Goal: Use online tool/utility: Utilize a website feature to perform a specific function

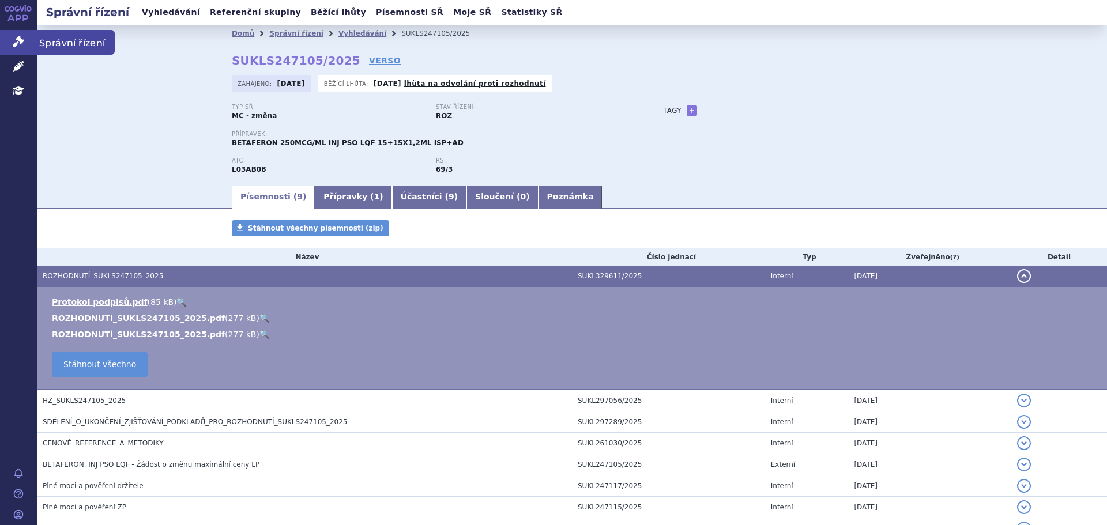
click at [21, 36] on icon at bounding box center [19, 42] width 12 height 12
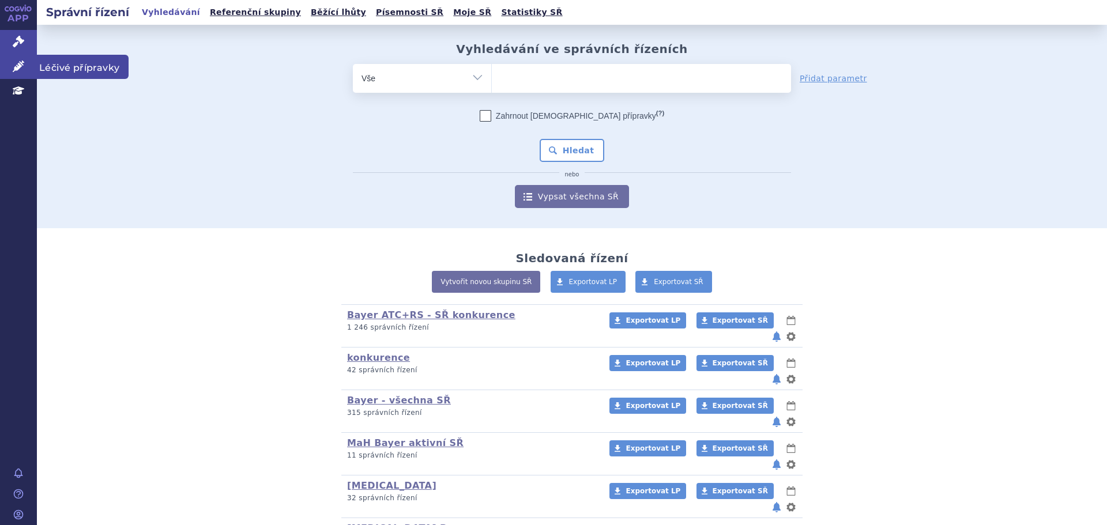
click at [24, 57] on link "Léčivé přípravky" at bounding box center [18, 67] width 37 height 24
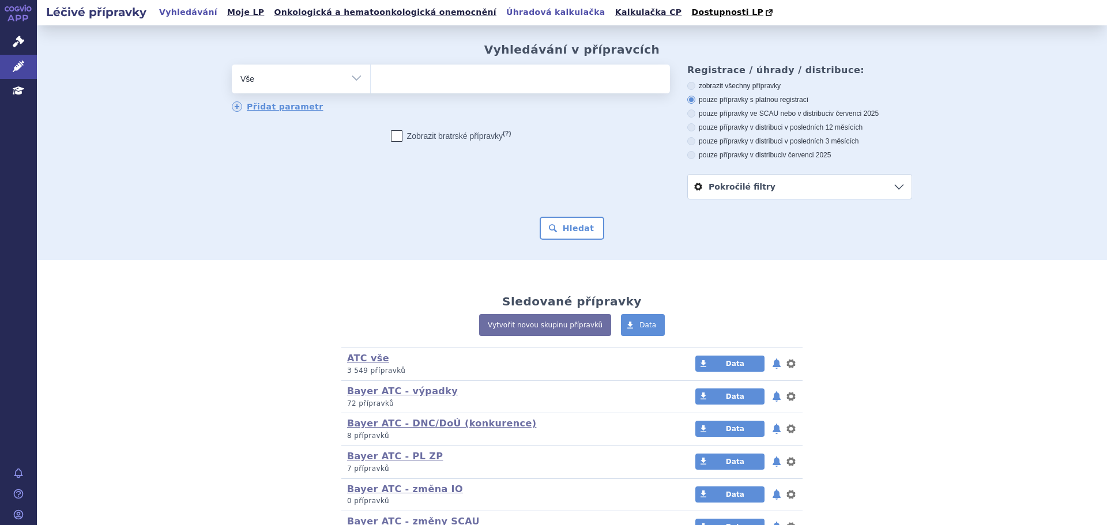
click at [512, 13] on link "Úhradová kalkulačka" at bounding box center [556, 13] width 106 height 16
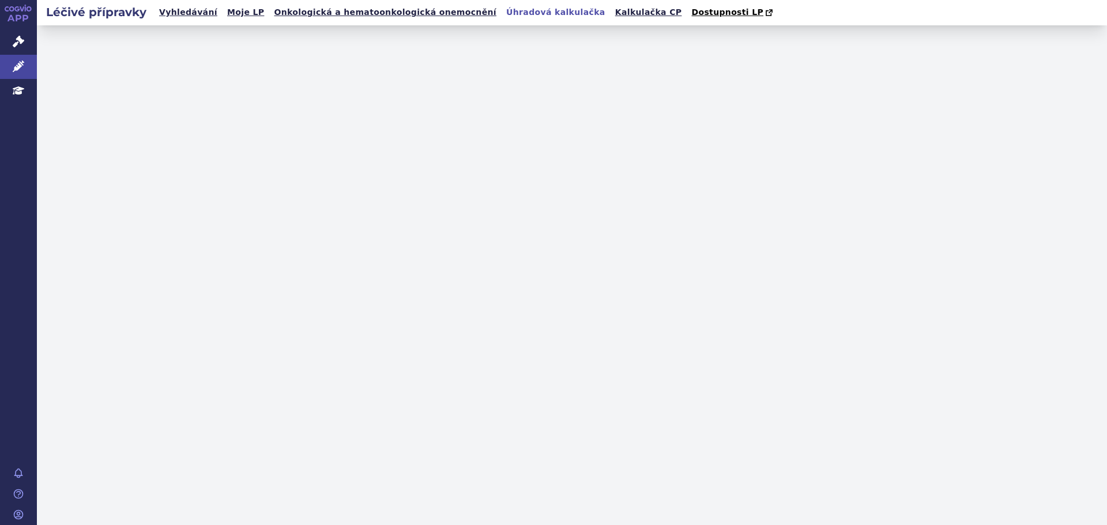
click at [612, 14] on link "Kalkulačka CP" at bounding box center [649, 13] width 74 height 16
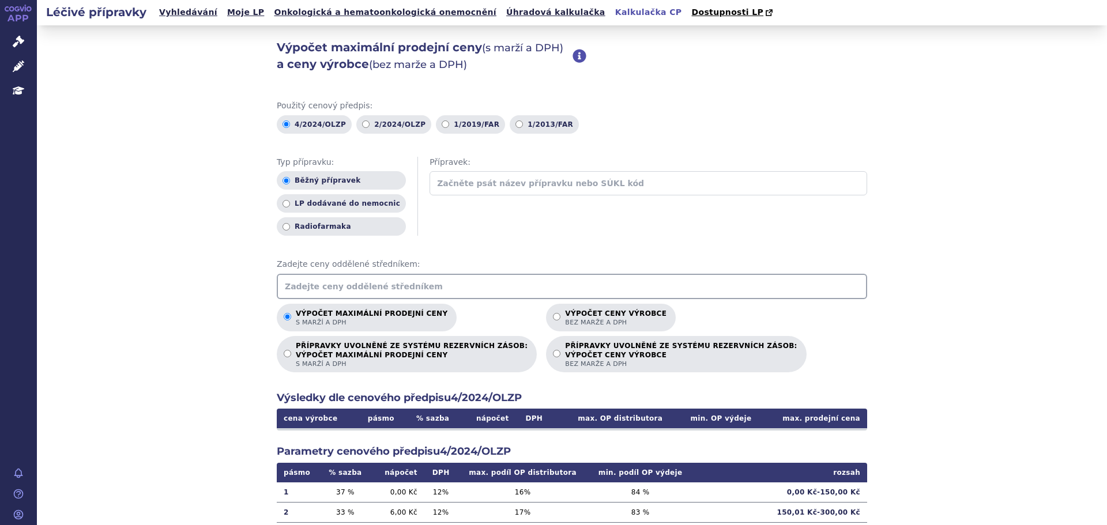
click at [377, 283] on input "text" at bounding box center [572, 286] width 591 height 25
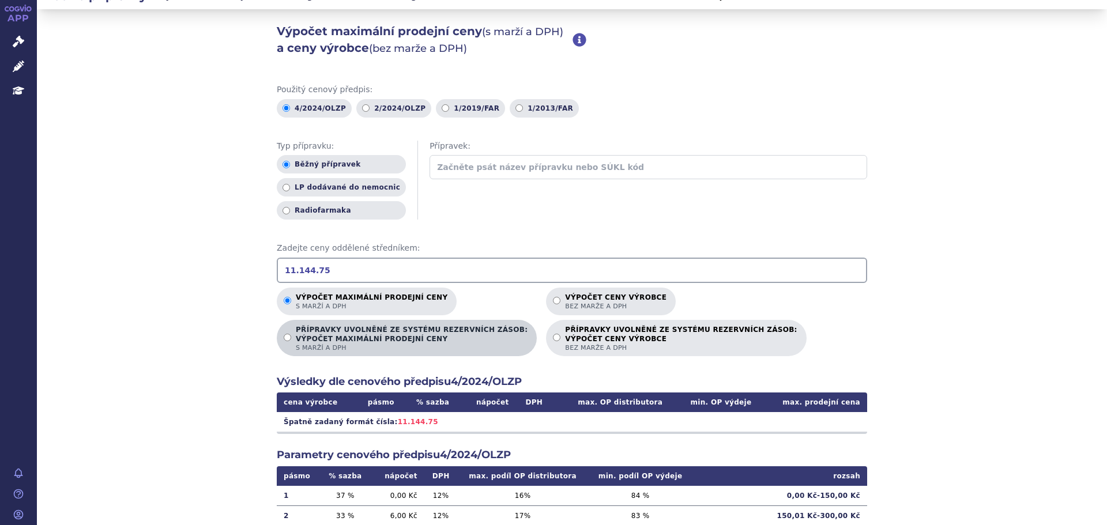
scroll to position [17, 0]
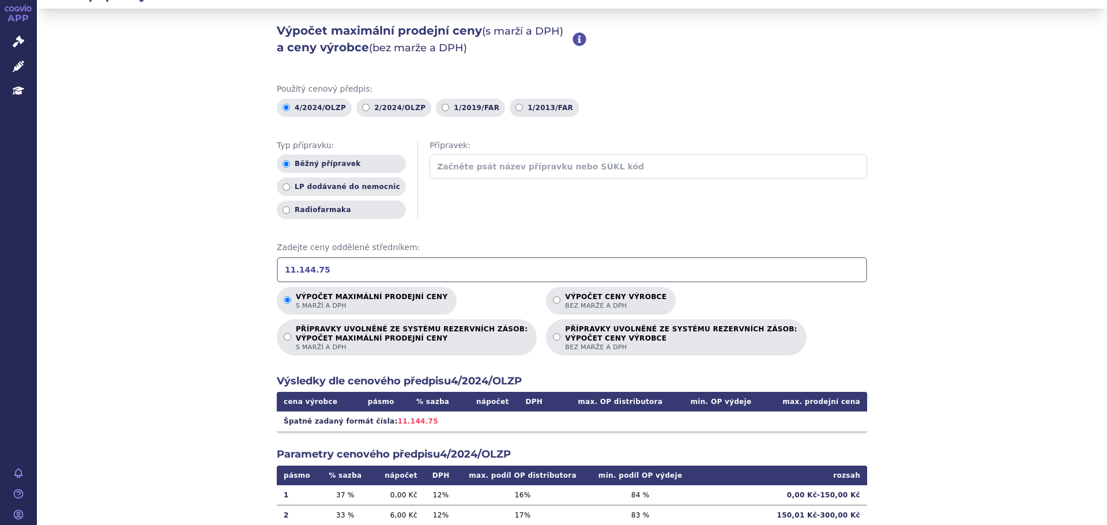
click at [294, 271] on input "11.144.75" at bounding box center [572, 269] width 591 height 25
click at [320, 268] on input "11144.75" at bounding box center [572, 269] width 591 height 25
click at [360, 274] on input "11144.75" at bounding box center [572, 269] width 591 height 25
click at [271, 481] on div "Výpočet maximální prodejní ceny (s marží a DPH) a ceny výrobce (bez marže a DPH…" at bounding box center [572, 345] width 1070 height 673
click at [1041, 195] on div "Výpočet maximální prodejní ceny (s marží a DPH) a ceny výrobce (bez marže a DPH…" at bounding box center [572, 345] width 1070 height 673
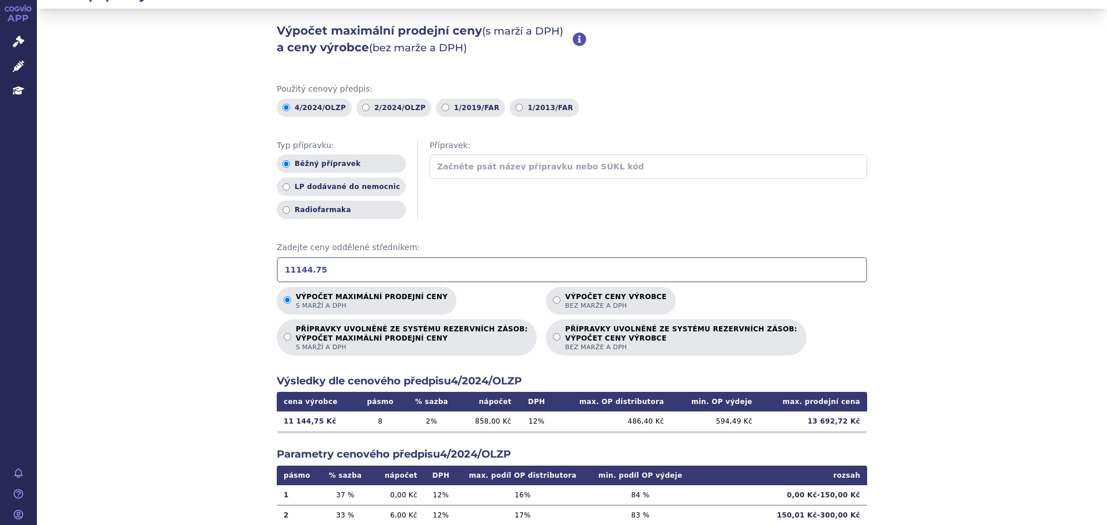
click at [399, 264] on input "11144.75" at bounding box center [572, 269] width 591 height 25
type input "1"
click at [85, 342] on div "Výpočet maximální prodejní ceny (s marží a DPH) a ceny výrobce (bez marže a DPH…" at bounding box center [572, 345] width 1070 height 673
drag, startPoint x: 374, startPoint y: 263, endPoint x: 156, endPoint y: 261, distance: 218.6
click at [156, 261] on div "Výpočet maximální prodejní ceny (s marží a DPH) a ceny výrobce (bez marže a DPH…" at bounding box center [572, 345] width 1070 height 673
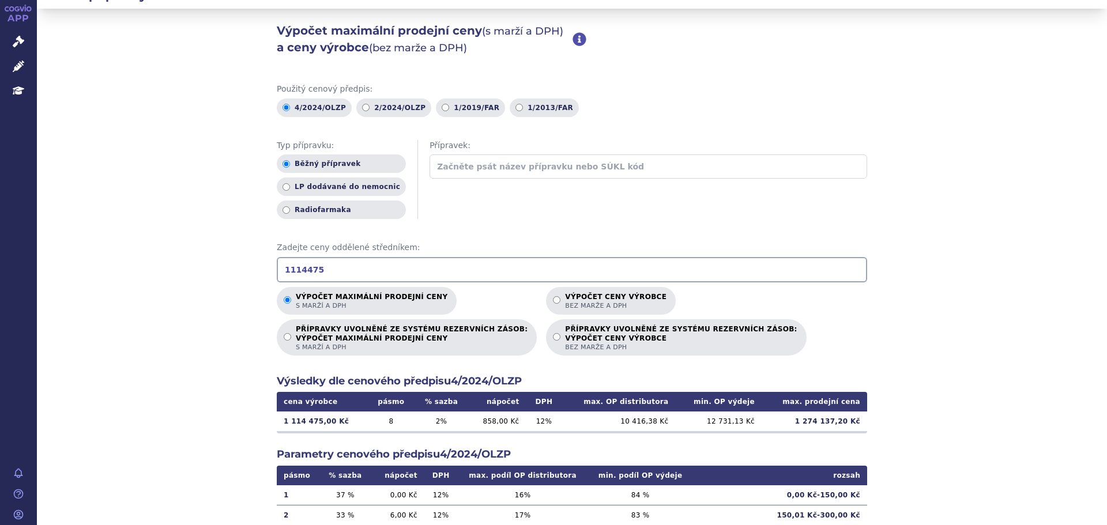
click at [303, 270] on input "1114475" at bounding box center [572, 269] width 591 height 25
drag, startPoint x: 813, startPoint y: 419, endPoint x: 850, endPoint y: 423, distance: 37.1
click at [850, 423] on td "13 692,72 Kč" at bounding box center [814, 422] width 108 height 20
copy td "13 692,72"
drag, startPoint x: 351, startPoint y: 261, endPoint x: 216, endPoint y: 270, distance: 135.2
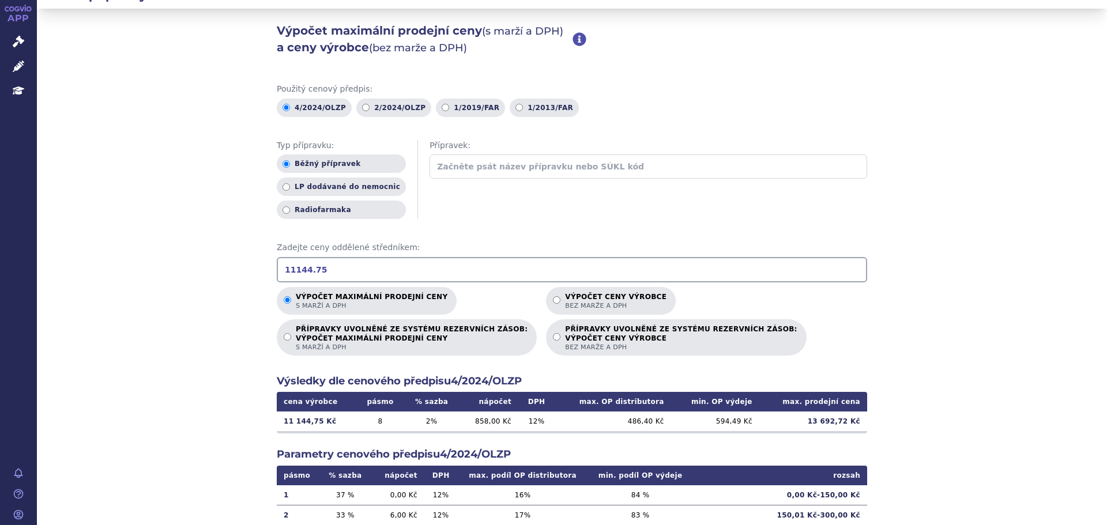
click at [216, 270] on div "Výpočet maximální prodejní ceny (s marží a DPH) a ceny výrobce (bez marže a DPH…" at bounding box center [572, 345] width 1070 height 673
type input "11569.22"
